Goal: Task Accomplishment & Management: Manage account settings

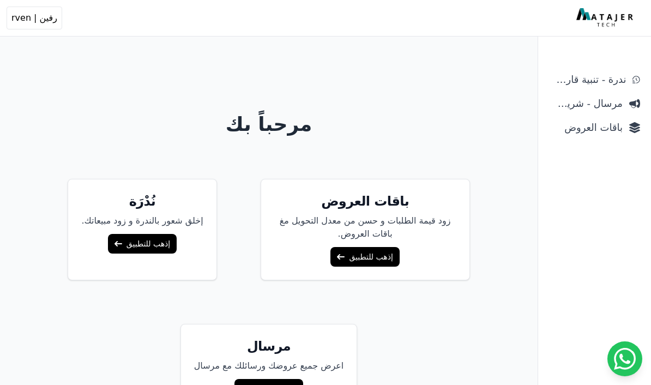
scroll to position [32, 0]
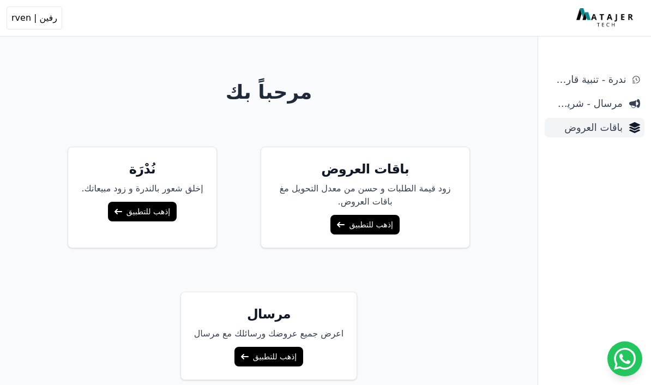
click at [588, 122] on span "باقات العروض" at bounding box center [586, 127] width 74 height 15
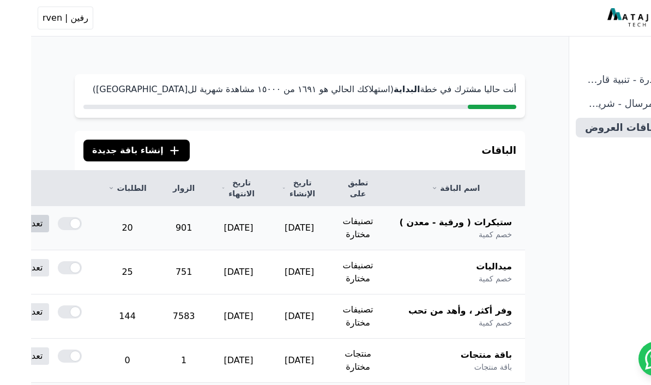
click at [18, 229] on link "تعديل" at bounding box center [1, 223] width 33 height 17
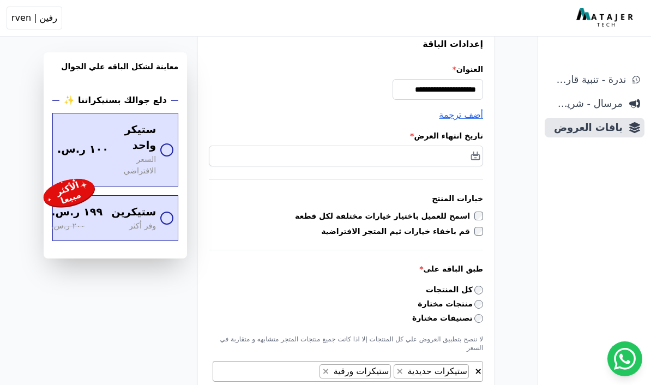
scroll to position [129, 0]
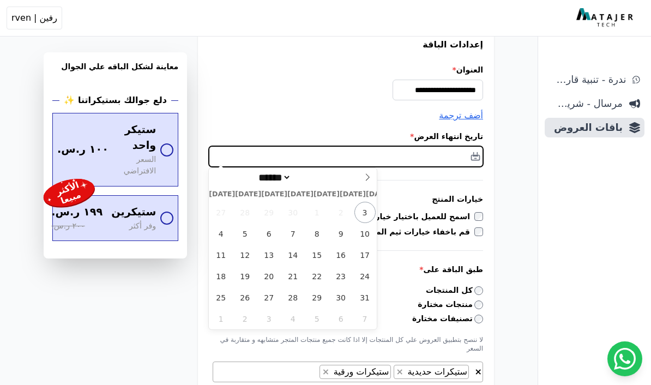
click at [394, 158] on input "text" at bounding box center [346, 156] width 274 height 21
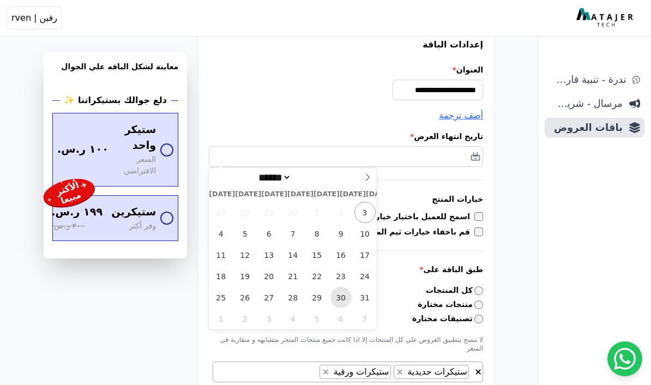
click at [333, 299] on span "30" at bounding box center [340, 297] width 21 height 21
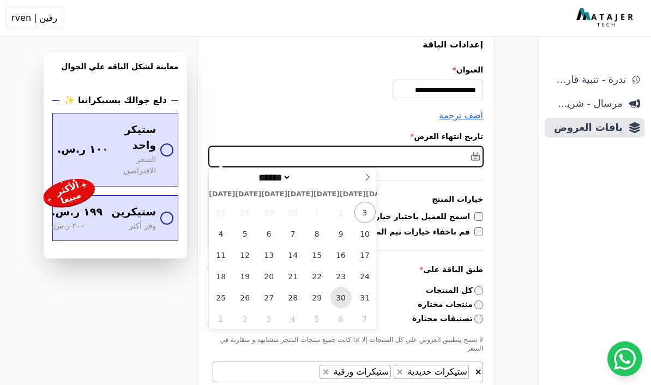
type input "**********"
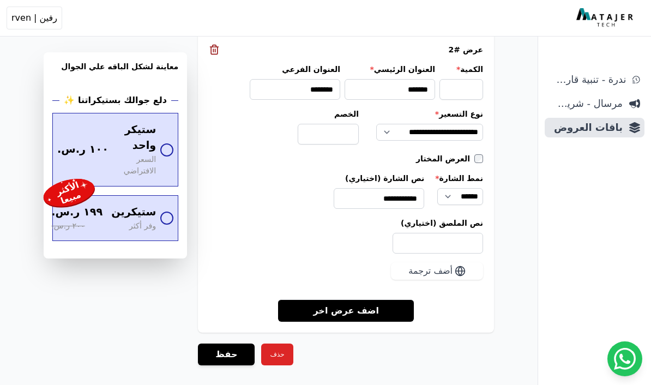
scroll to position [1373, 0]
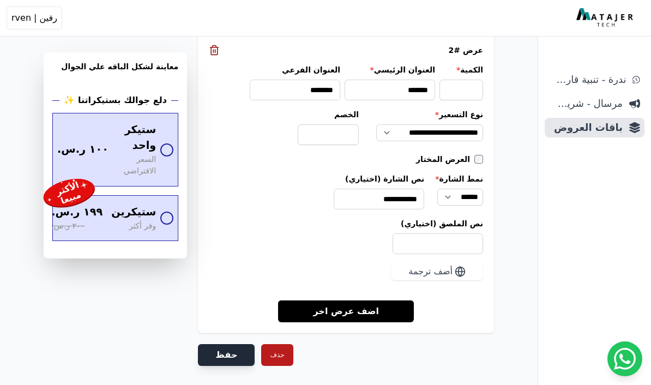
click at [232, 344] on button "حفظ" at bounding box center [226, 355] width 57 height 22
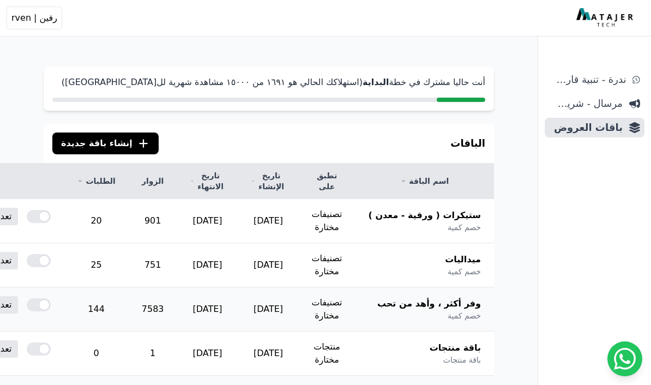
scroll to position [37, 0]
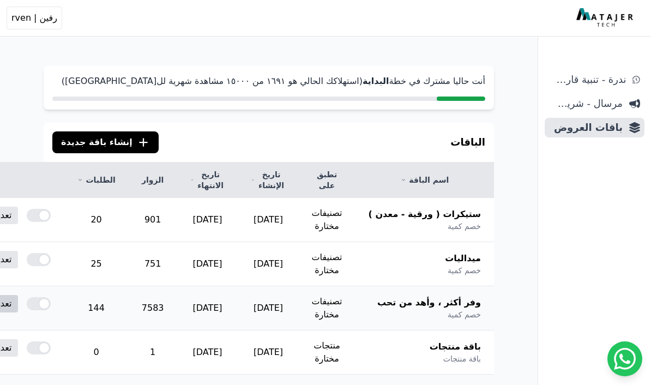
click at [18, 303] on link "تعديل" at bounding box center [1, 303] width 33 height 17
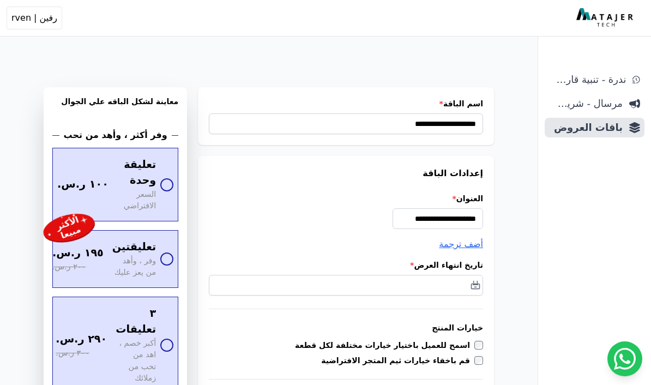
select select "*********"
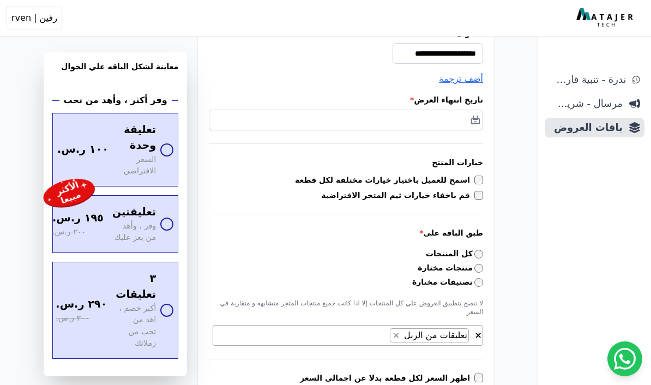
scroll to position [165, 0]
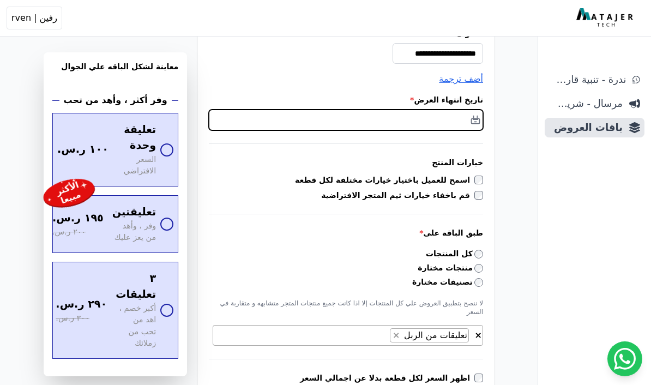
click at [347, 121] on input "text" at bounding box center [346, 120] width 274 height 21
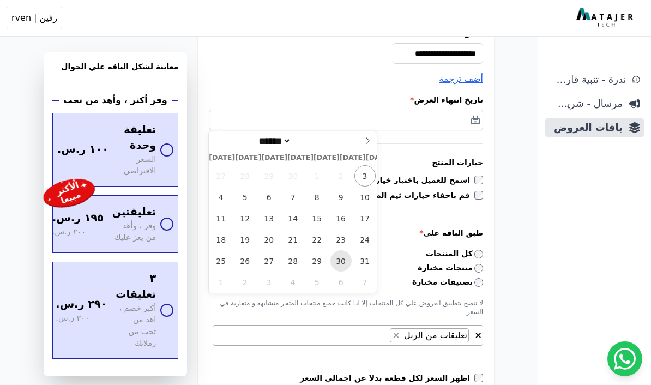
click at [344, 263] on span "30" at bounding box center [340, 260] width 21 height 21
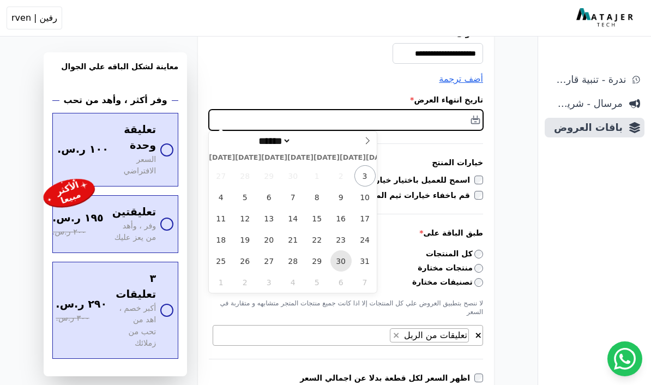
type input "**********"
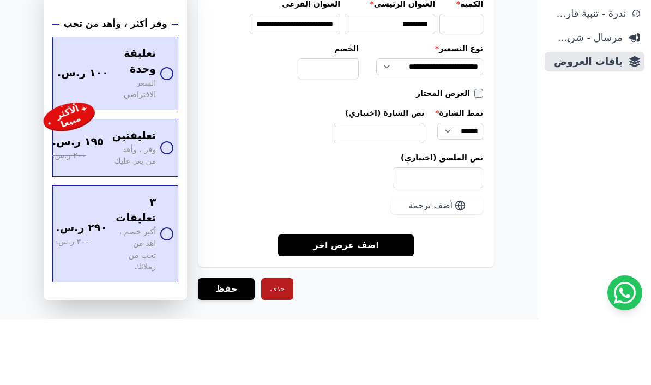
scroll to position [1663, 0]
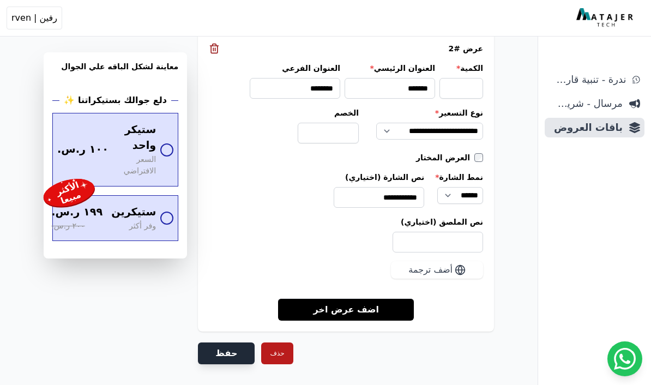
scroll to position [1373, 0]
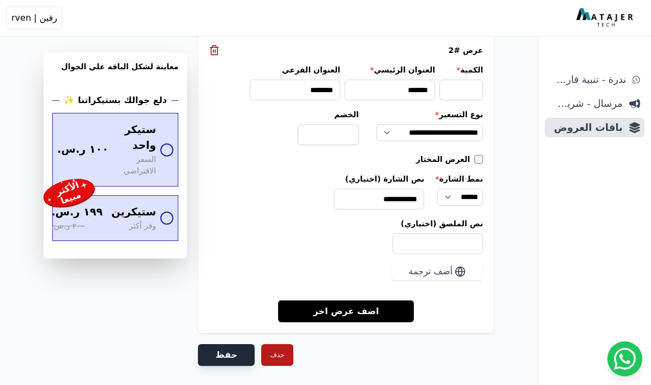
click at [233, 351] on button "حفظ" at bounding box center [226, 355] width 57 height 22
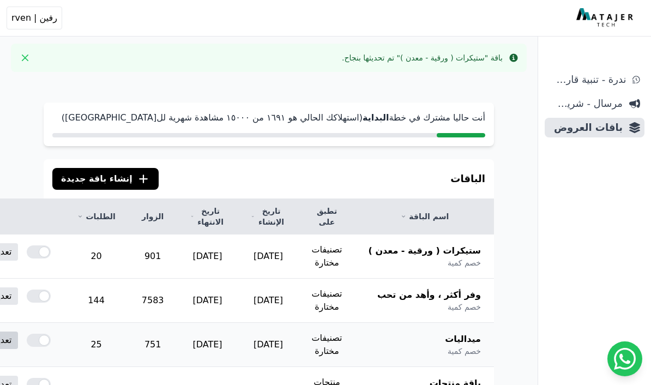
click at [18, 340] on link "تعديل" at bounding box center [1, 339] width 33 height 17
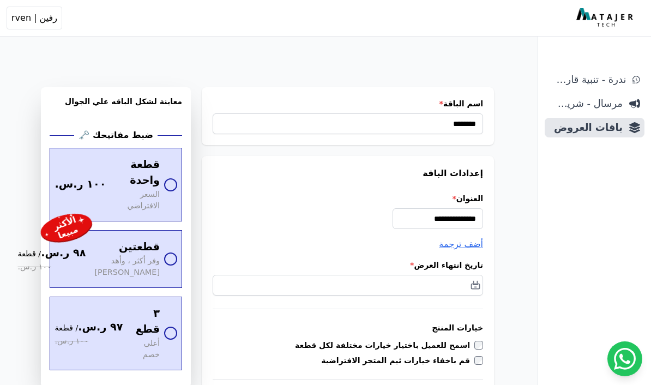
select select "*********"
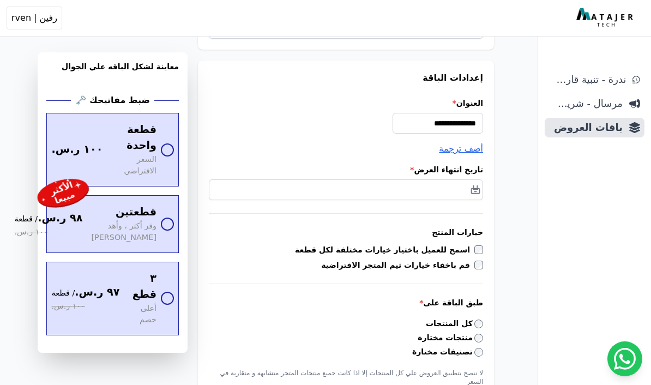
scroll to position [102, 0]
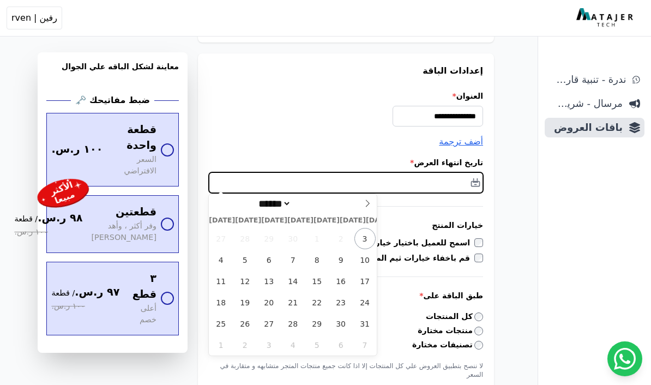
click at [263, 188] on input "text" at bounding box center [346, 182] width 274 height 21
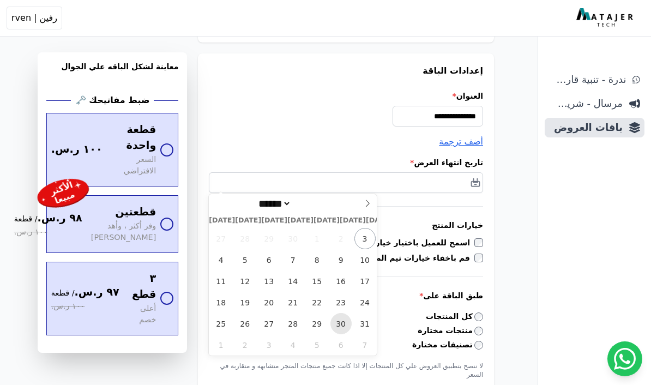
click at [342, 330] on span "30" at bounding box center [340, 323] width 21 height 21
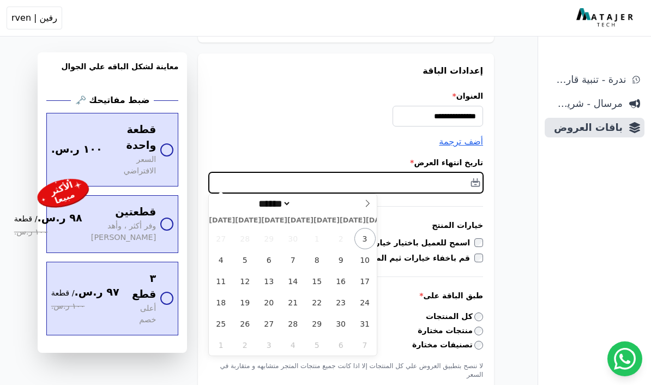
type input "**********"
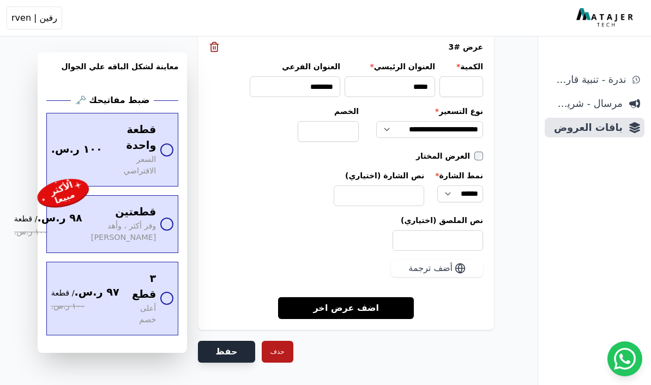
scroll to position [1635, 0]
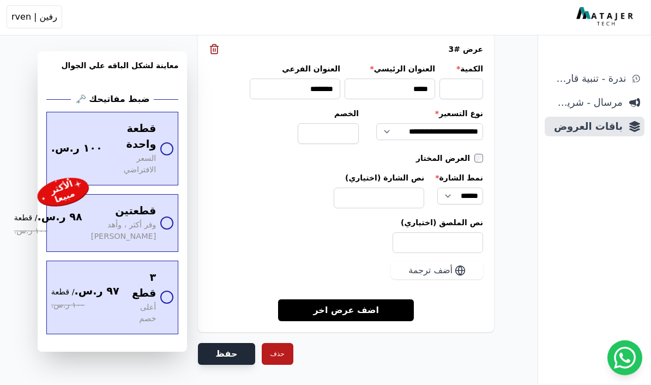
click at [216, 344] on button "حفظ" at bounding box center [226, 355] width 57 height 22
